Goal: Find contact information: Find contact information

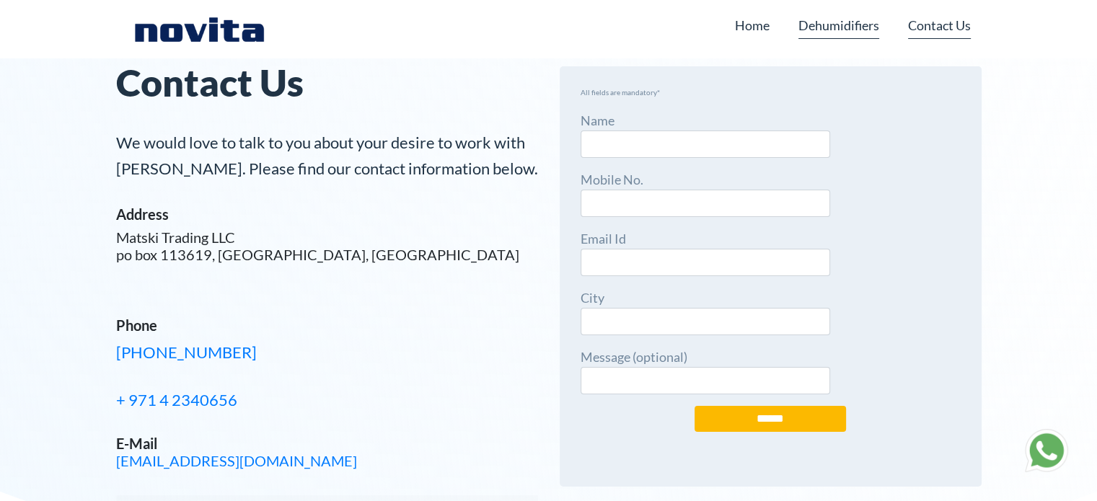
click at [837, 31] on link "Dehumidifiers" at bounding box center [838, 25] width 81 height 27
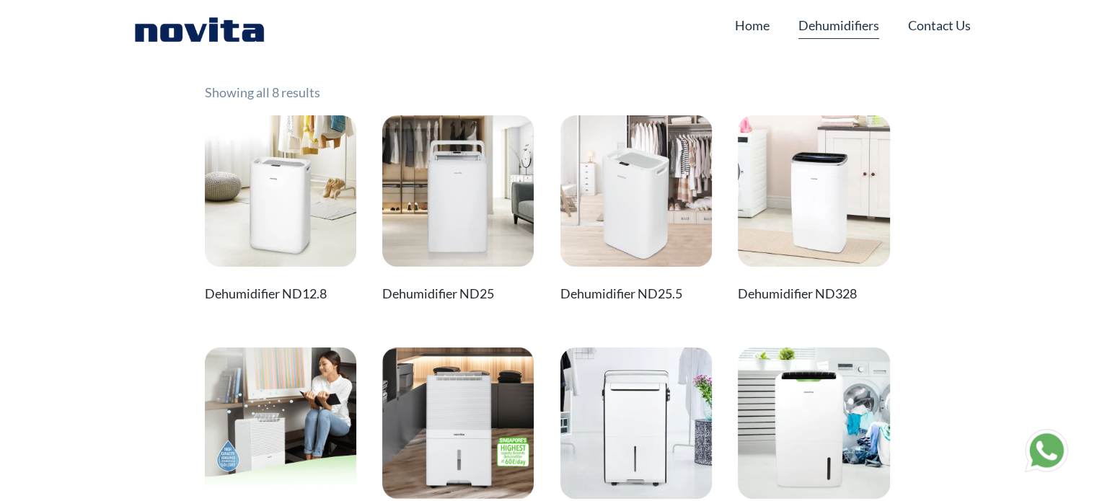
drag, startPoint x: 676, startPoint y: 387, endPoint x: 1067, endPoint y: 258, distance: 412.3
click at [1067, 258] on div "Skip to content Home Dehumidifiers Contact Us Dehumidifiers Showing all 8 resul…" at bounding box center [548, 397] width 1097 height 795
click at [935, 25] on link "Contact Us" at bounding box center [939, 25] width 63 height 27
